Goal: Task Accomplishment & Management: Manage account settings

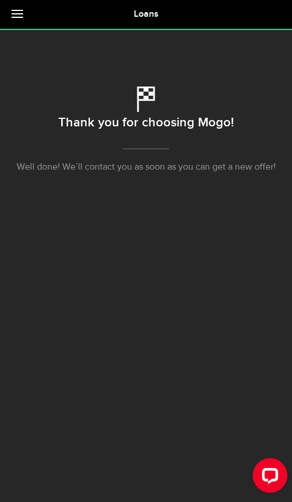
click at [23, 7] on link at bounding box center [20, 14] width 40 height 29
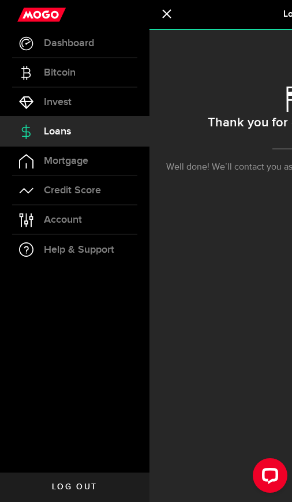
click at [112, 222] on link "Account Compte" at bounding box center [74, 219] width 149 height 29
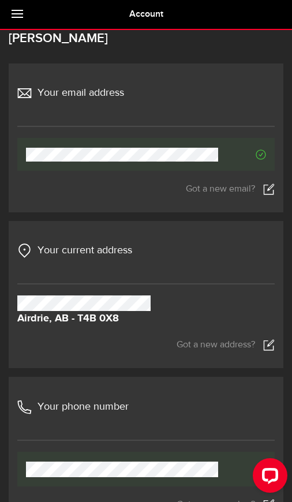
click at [278, 343] on div "Your current address Pending Due to frequent recent changes to your residential…" at bounding box center [146, 294] width 275 height 112
click at [271, 342] on use at bounding box center [269, 345] width 10 height 11
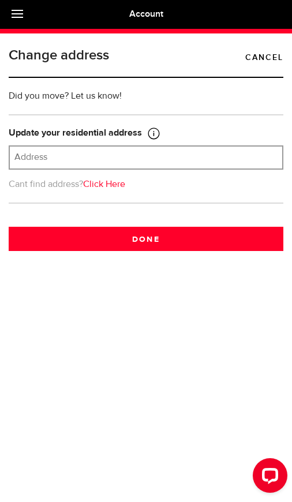
click at [208, 160] on input "text" at bounding box center [146, 158] width 272 height 22
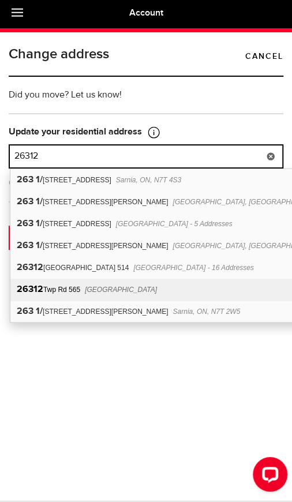
click at [157, 288] on span "[GEOGRAPHIC_DATA]" at bounding box center [121, 291] width 72 height 8
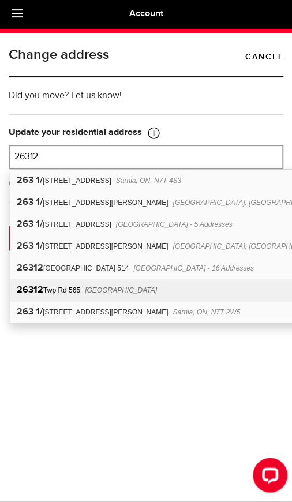
type input "[STREET_ADDRESS]"
type input "26312"
type input "Twp Rd 565"
type input "[GEOGRAPHIC_DATA]"
select select "AB"
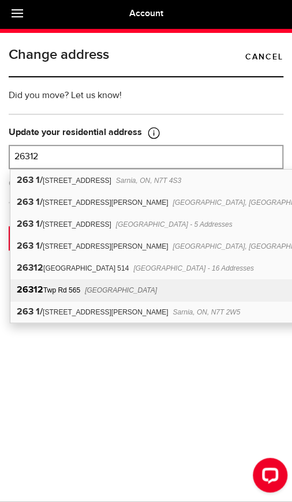
type input "T8R 2J7"
type input "[GEOGRAPHIC_DATA]"
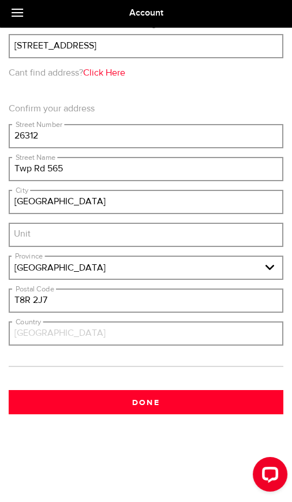
scroll to position [112, 0]
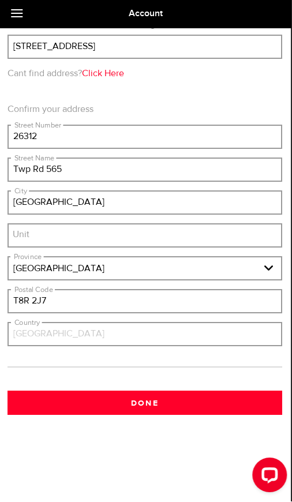
click at [193, 395] on button "Done" at bounding box center [145, 403] width 275 height 24
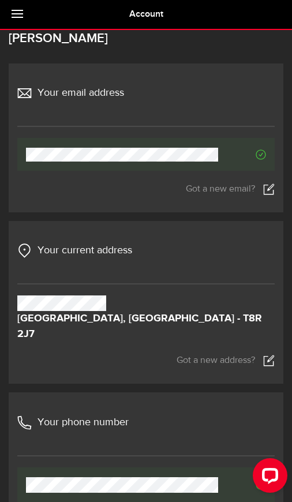
click at [23, 16] on link at bounding box center [20, 14] width 40 height 29
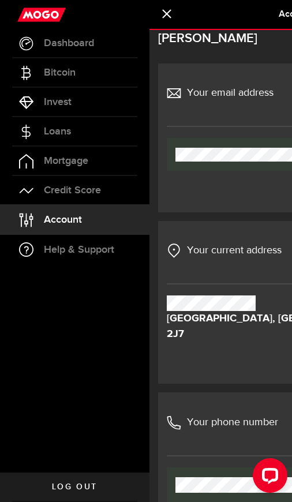
click at [116, 137] on link "Loans" at bounding box center [74, 131] width 149 height 29
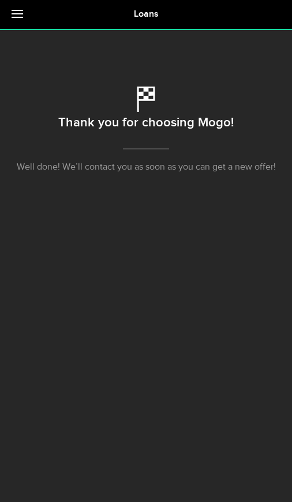
scroll to position [55, 0]
